Goal: Information Seeking & Learning: Compare options

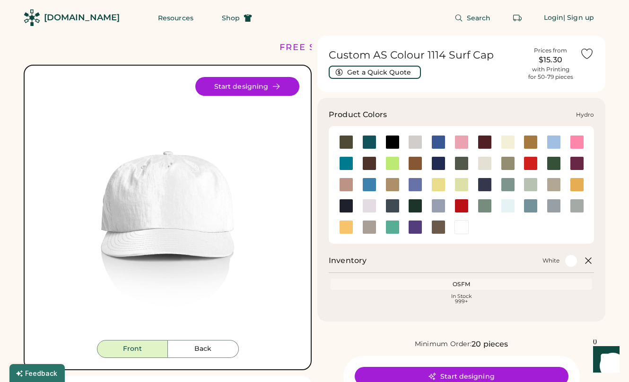
click at [371, 185] on div at bounding box center [369, 185] width 14 height 14
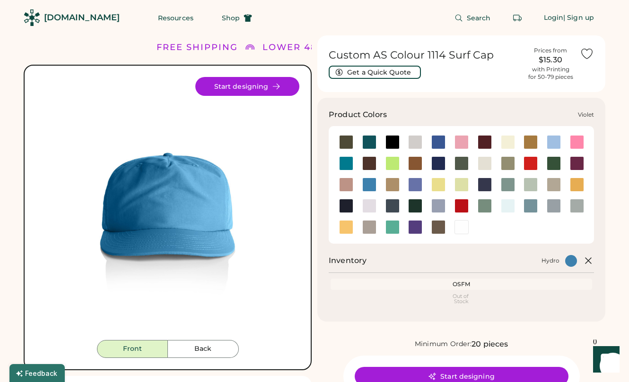
click at [418, 226] on div at bounding box center [415, 227] width 14 height 14
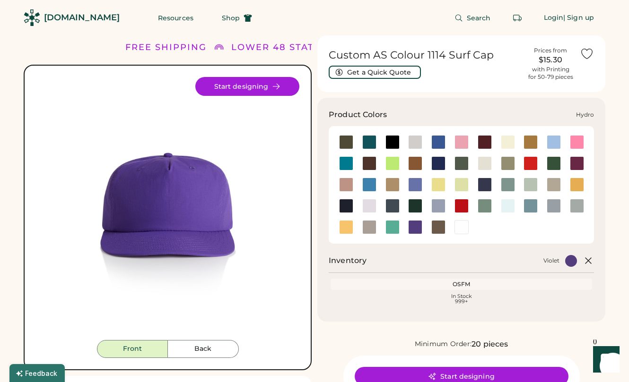
click at [364, 185] on div at bounding box center [369, 185] width 14 height 14
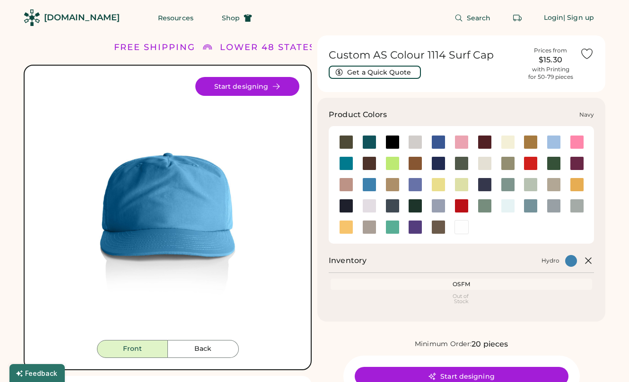
click at [341, 210] on div at bounding box center [346, 206] width 14 height 14
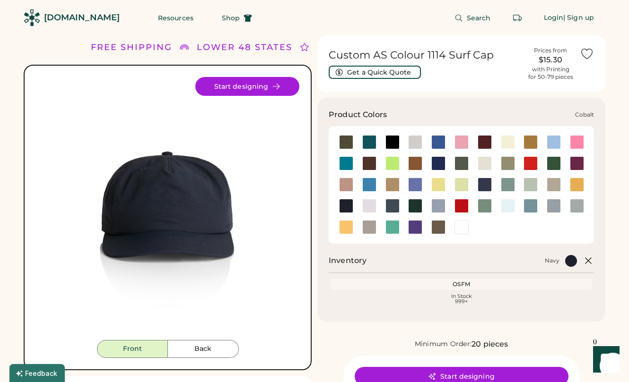
click at [435, 161] on div at bounding box center [438, 163] width 14 height 14
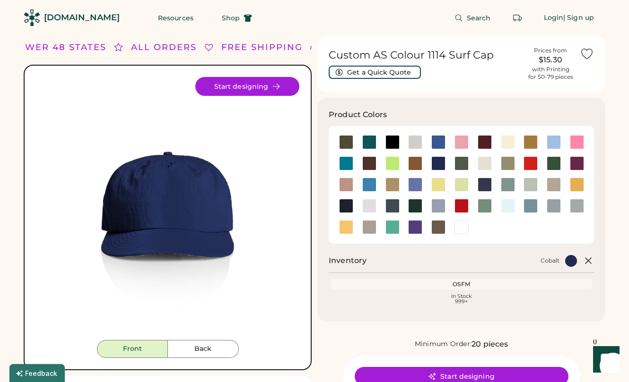
drag, startPoint x: 195, startPoint y: 207, endPoint x: 130, endPoint y: 5, distance: 212.6
click at [0, 0] on body "FREE SHIPPING LOWER 48 STATES ALL ORDERS FREE SHIPPING LOWER 48 STATES ALL ORDE…" at bounding box center [314, 191] width 629 height 382
